Goal: Task Accomplishment & Management: Complete application form

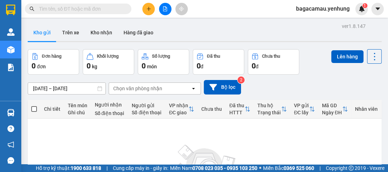
drag, startPoint x: 0, startPoint y: 0, endPoint x: 146, endPoint y: 10, distance: 146.5
click at [146, 10] on icon "plus" at bounding box center [148, 8] width 5 height 5
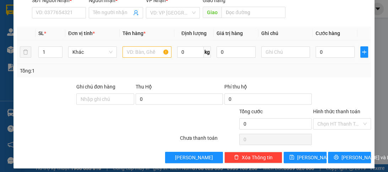
scroll to position [89, 0]
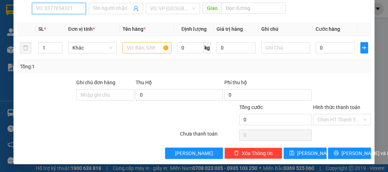
click at [54, 10] on input "SĐT Người Nhận *" at bounding box center [59, 8] width 54 height 11
type input "0976940352"
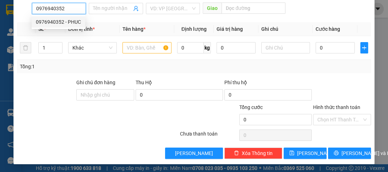
click at [45, 23] on div "0976940352 - PHUC" at bounding box center [58, 22] width 45 height 8
type input "PHUC"
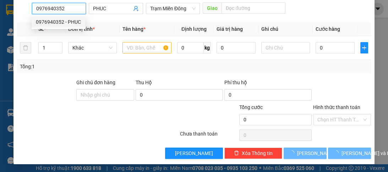
type input "50.000"
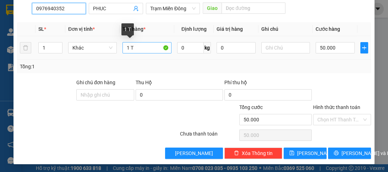
type input "0976940352"
click at [140, 47] on input "1 T" at bounding box center [146, 47] width 49 height 11
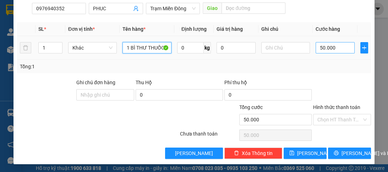
type input "1 BÌ THƯ THUỐC"
click at [332, 48] on input "50.000" at bounding box center [334, 47] width 39 height 11
type input "0"
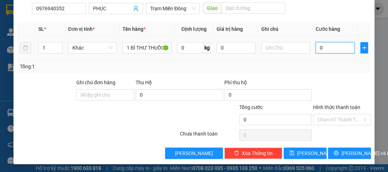
type input "02"
type input "2"
type input "20"
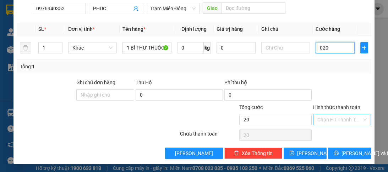
type input "020"
type input "20.000"
click at [335, 118] on input "Hình thức thanh toán" at bounding box center [339, 120] width 44 height 11
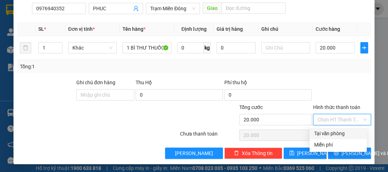
click at [332, 133] on div "Tại văn phòng" at bounding box center [338, 134] width 49 height 8
type input "0"
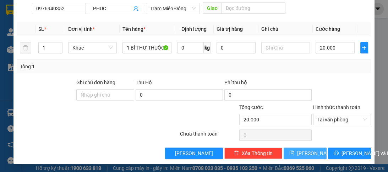
click at [308, 155] on span "[PERSON_NAME]" at bounding box center [316, 154] width 38 height 8
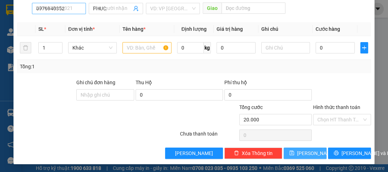
type input "0"
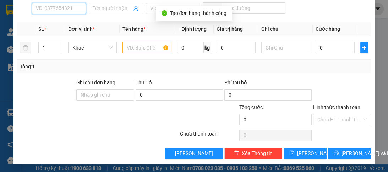
click at [62, 10] on input "SĐT Người Nhận *" at bounding box center [59, 8] width 54 height 11
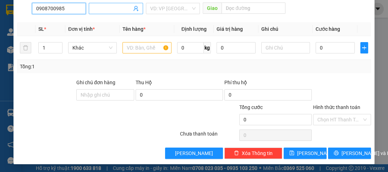
type input "0908700985"
click at [93, 8] on input "Người nhận *" at bounding box center [112, 9] width 38 height 8
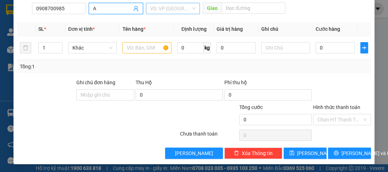
type input "A"
click at [154, 6] on input "search" at bounding box center [170, 8] width 40 height 11
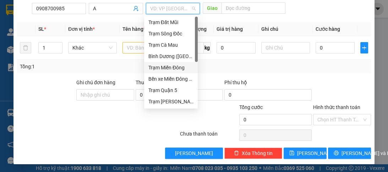
click at [171, 71] on div "Trạm Miền Đông" at bounding box center [170, 68] width 45 height 8
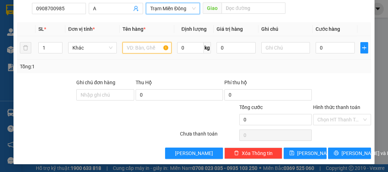
click at [144, 50] on input "text" at bounding box center [146, 47] width 49 height 11
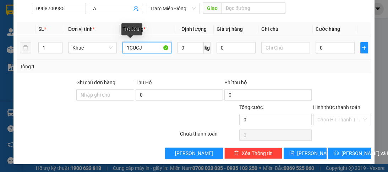
click at [144, 50] on input "1CUCJ" at bounding box center [146, 47] width 49 height 11
type input "1CUC MÁY"
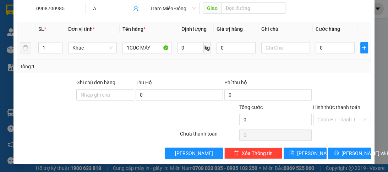
click at [312, 41] on td "0" at bounding box center [334, 48] width 45 height 24
click at [318, 44] on input "0" at bounding box center [334, 47] width 39 height 11
type input "1"
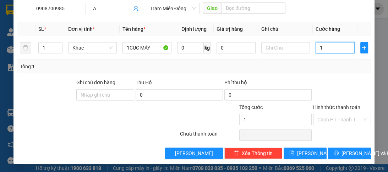
type input "10"
type input "100"
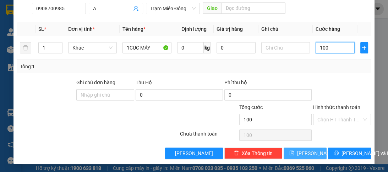
type input "100"
type input "100.000"
click at [301, 152] on span "[PERSON_NAME]" at bounding box center [316, 154] width 38 height 8
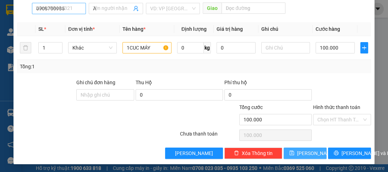
type input "0"
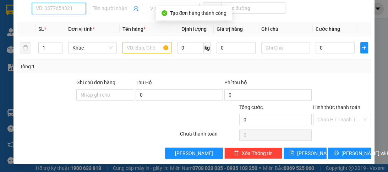
click at [52, 9] on input "SĐT Người Nhận *" at bounding box center [59, 8] width 54 height 11
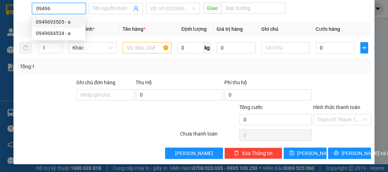
click at [57, 21] on div "0949693505 - a" at bounding box center [58, 22] width 45 height 8
type input "0949693505"
type input "a"
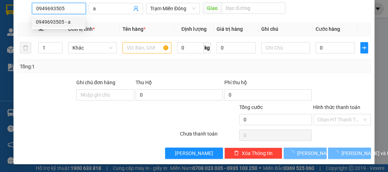
type input "100.000"
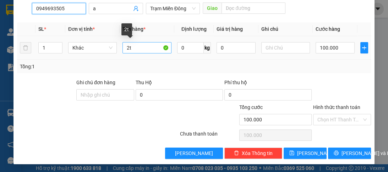
type input "0949693505"
click at [128, 52] on input "2t" at bounding box center [146, 47] width 49 height 11
type input "1t"
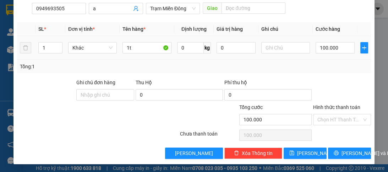
click at [334, 54] on div "100.000" at bounding box center [334, 48] width 39 height 14
click at [334, 52] on input "100.000" at bounding box center [334, 47] width 39 height 11
type input "0"
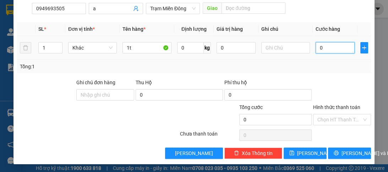
type input "7"
type input "070"
type input "70"
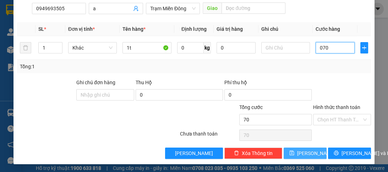
type input "070"
type input "70.000"
click at [294, 151] on icon "save" at bounding box center [291, 153] width 5 height 5
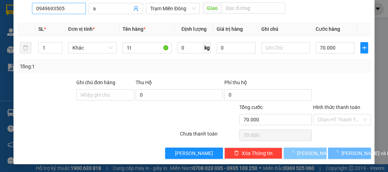
type input "0"
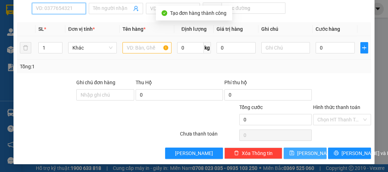
click at [43, 4] on input "SĐT Người Nhận *" at bounding box center [59, 8] width 54 height 11
click at [46, 9] on input "SĐT Người Nhận *" at bounding box center [59, 8] width 54 height 11
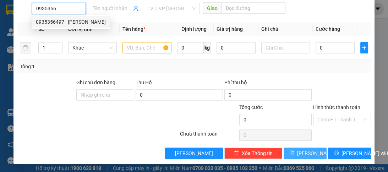
click at [62, 23] on div "0935356497 - DUY" at bounding box center [71, 22] width 70 height 8
type input "0935356497"
type input "DUY"
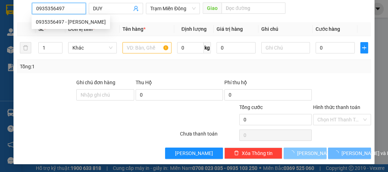
type input "80.000"
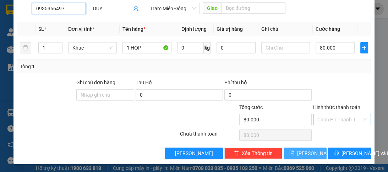
type input "0935356497"
click at [332, 120] on input "Hình thức thanh toán" at bounding box center [339, 120] width 44 height 11
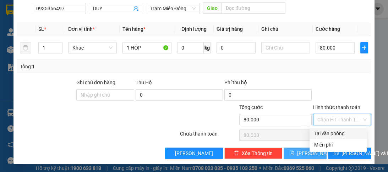
click at [331, 134] on div "Tại văn phòng" at bounding box center [338, 134] width 49 height 8
type input "0"
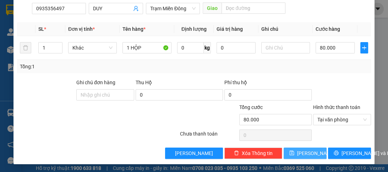
click at [291, 150] on button "[PERSON_NAME]" at bounding box center [304, 153] width 43 height 11
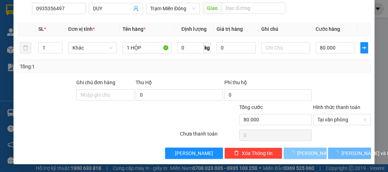
type input "0"
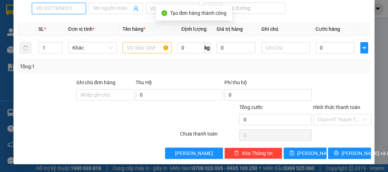
click at [45, 3] on input "SĐT Người Nhận *" at bounding box center [59, 8] width 54 height 11
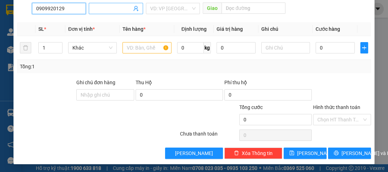
type input "0909920129"
click at [101, 5] on input "Người nhận *" at bounding box center [112, 9] width 38 height 8
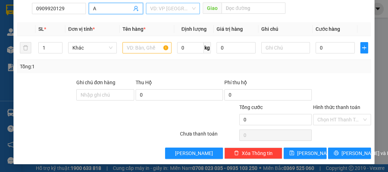
type input "A"
click at [173, 10] on input "search" at bounding box center [170, 8] width 40 height 11
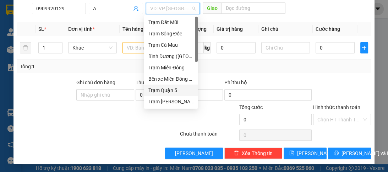
click at [176, 90] on div "Trạm Quận 5" at bounding box center [170, 91] width 45 height 8
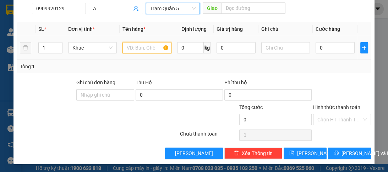
click at [138, 49] on input "text" at bounding box center [146, 47] width 49 height 11
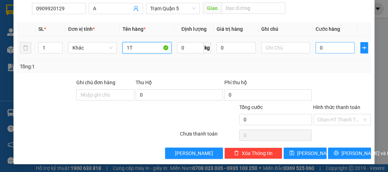
type input "1T"
click at [331, 42] on input "0" at bounding box center [334, 47] width 39 height 11
type input "4"
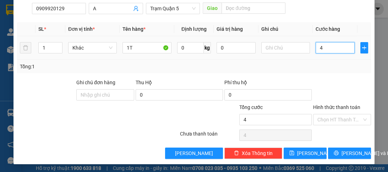
type input "40"
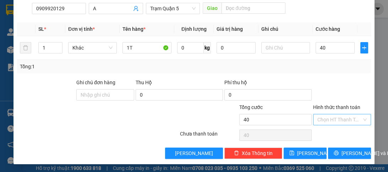
type input "40.000"
click at [321, 117] on input "Hình thức thanh toán" at bounding box center [339, 120] width 44 height 11
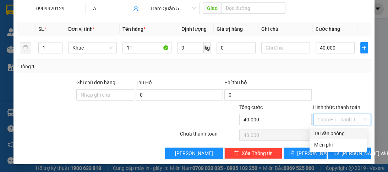
click at [324, 133] on div "Tại văn phòng" at bounding box center [338, 134] width 49 height 8
type input "0"
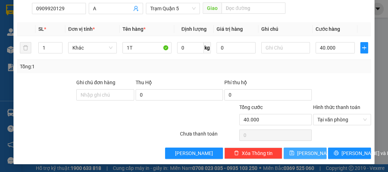
click at [301, 151] on span "[PERSON_NAME]" at bounding box center [316, 154] width 38 height 8
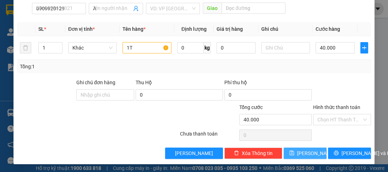
type input "0"
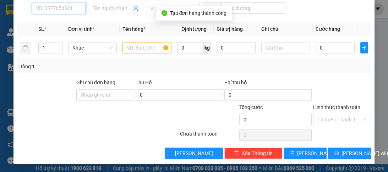
click at [42, 10] on input "SĐT Người Nhận *" at bounding box center [59, 8] width 54 height 11
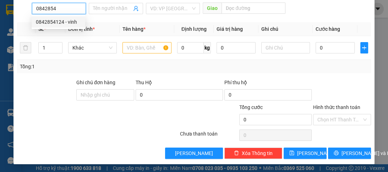
click at [55, 26] on div "0842854124 - vinh" at bounding box center [58, 22] width 45 height 8
type input "0842854124"
type input "vinh"
type input "1.000"
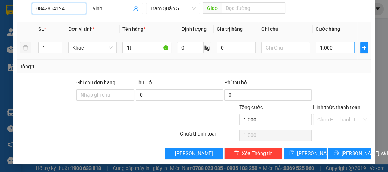
type input "0842854124"
click at [330, 49] on input "1.000" at bounding box center [334, 47] width 39 height 11
type input "0"
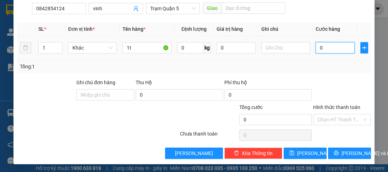
type input "8"
type input "080"
type input "80"
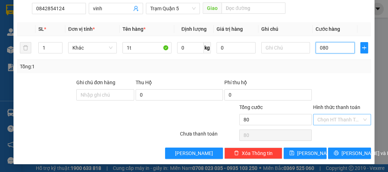
type input "080"
type input "80.000"
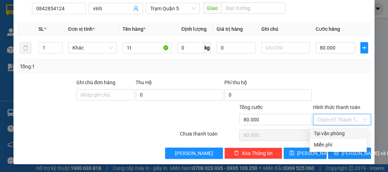
click at [326, 116] on input "Hình thức thanh toán" at bounding box center [339, 120] width 44 height 11
click at [326, 133] on div "Tại văn phòng" at bounding box center [338, 134] width 49 height 8
type input "0"
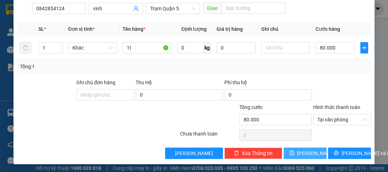
click at [309, 152] on span "[PERSON_NAME]" at bounding box center [316, 154] width 38 height 8
type input "0"
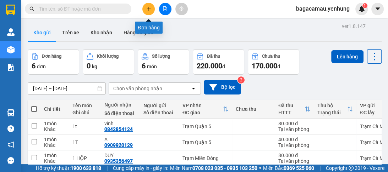
click at [147, 7] on icon "plus" at bounding box center [148, 8] width 5 height 5
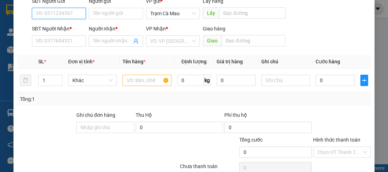
scroll to position [85, 0]
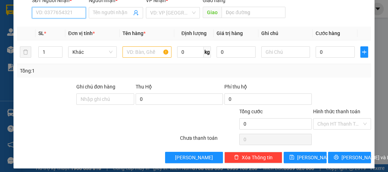
click at [45, 12] on input "SĐT Người Nhận *" at bounding box center [59, 12] width 54 height 11
type input "0931404001"
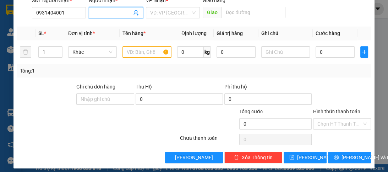
click at [115, 13] on input "Người nhận *" at bounding box center [112, 13] width 38 height 8
type input "A"
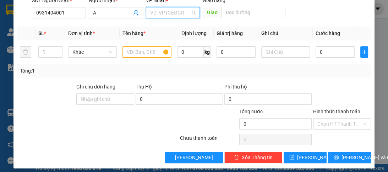
click at [176, 10] on input "search" at bounding box center [170, 12] width 40 height 11
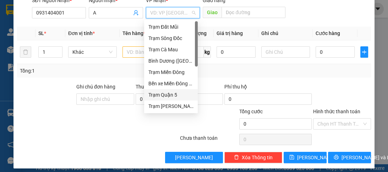
click at [180, 95] on div "Trạm Quận 5" at bounding box center [170, 95] width 45 height 8
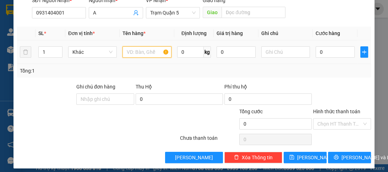
click at [153, 54] on input "text" at bounding box center [146, 51] width 49 height 11
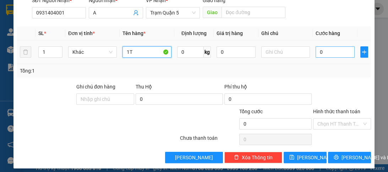
type input "1T"
click at [327, 52] on input "0" at bounding box center [334, 51] width 39 height 11
type input "1"
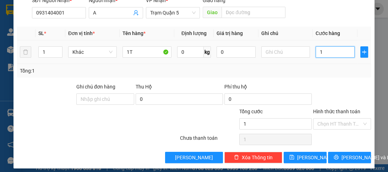
type input "10"
type input "100"
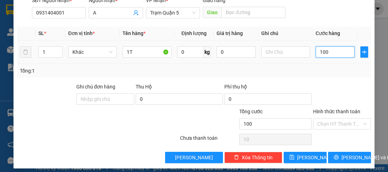
type input "100"
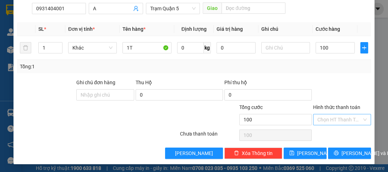
type input "100.000"
click at [333, 121] on input "Hình thức thanh toán" at bounding box center [339, 120] width 44 height 11
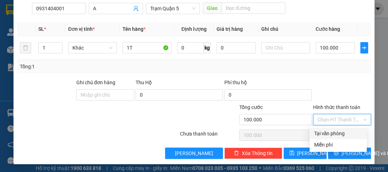
click at [330, 132] on div "Tại văn phòng" at bounding box center [338, 134] width 49 height 8
type input "0"
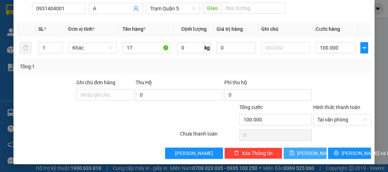
click at [299, 154] on button "[PERSON_NAME]" at bounding box center [304, 153] width 43 height 11
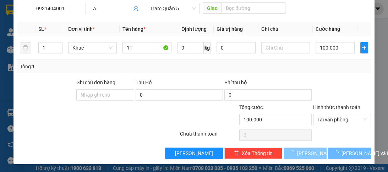
type input "0"
